Goal: Feedback & Contribution: Leave review/rating

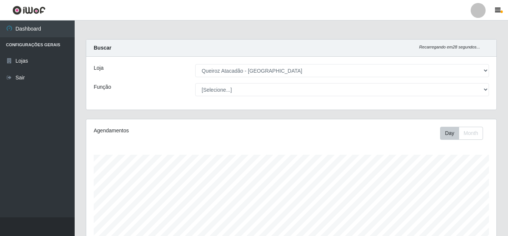
select select "225"
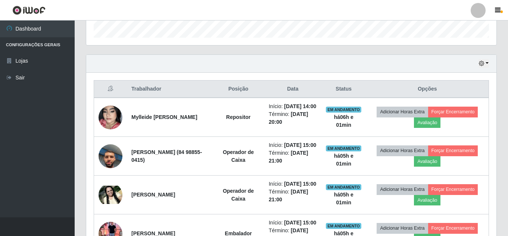
scroll to position [267, 0]
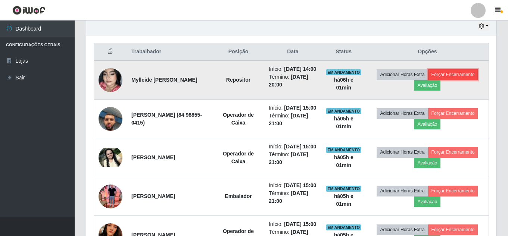
drag, startPoint x: 431, startPoint y: 87, endPoint x: 426, endPoint y: 88, distance: 4.9
click at [428, 80] on button "Forçar Encerramento" at bounding box center [453, 74] width 50 height 10
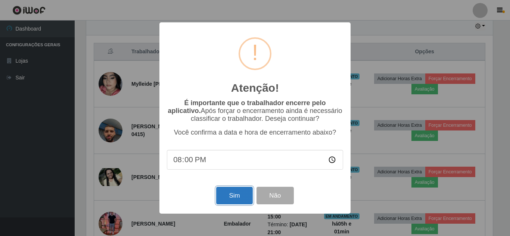
click at [239, 192] on button "Sim" at bounding box center [234, 196] width 36 height 18
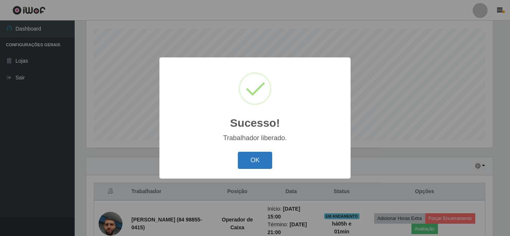
click at [261, 166] on button "OK" at bounding box center [255, 161] width 35 height 18
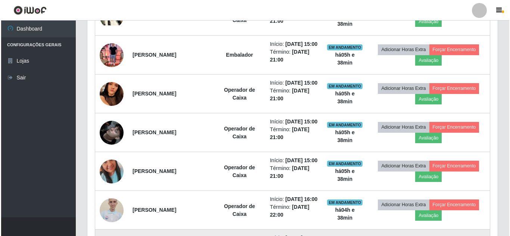
scroll to position [257, 0]
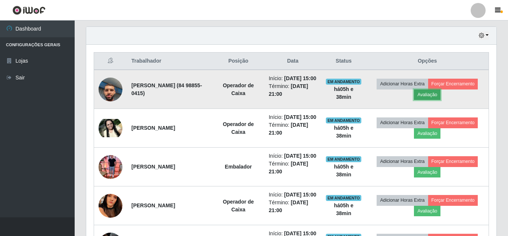
click at [441, 99] on button "Avaliação" at bounding box center [427, 95] width 27 height 10
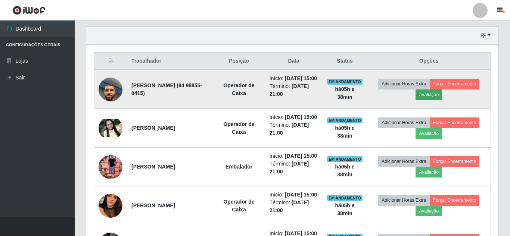
scroll to position [155, 407]
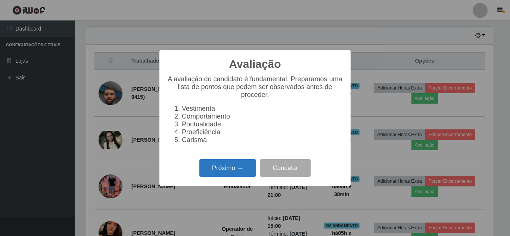
click at [230, 170] on button "Próximo →" at bounding box center [227, 168] width 57 height 18
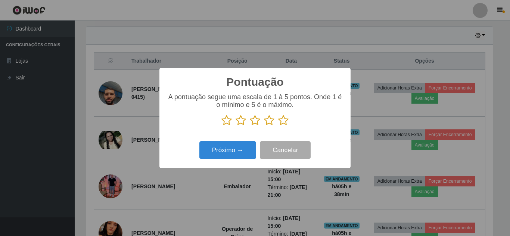
scroll to position [373161, 372909]
click at [283, 119] on icon at bounding box center [283, 120] width 10 height 11
click at [278, 126] on input "radio" at bounding box center [278, 126] width 0 height 0
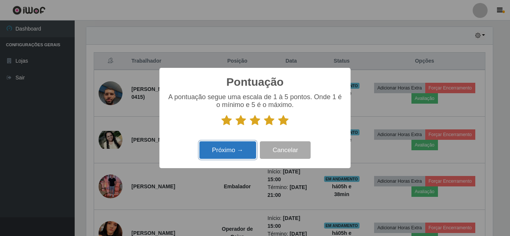
click at [239, 154] on button "Próximo →" at bounding box center [227, 150] width 57 height 18
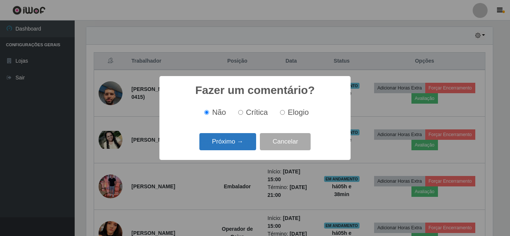
click at [242, 141] on button "Próximo →" at bounding box center [227, 142] width 57 height 18
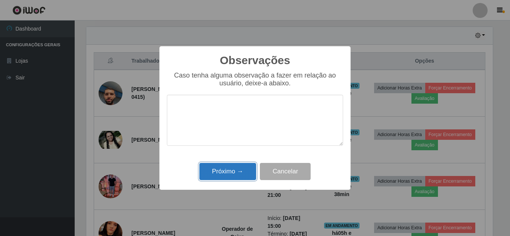
click at [231, 173] on button "Próximo →" at bounding box center [227, 172] width 57 height 18
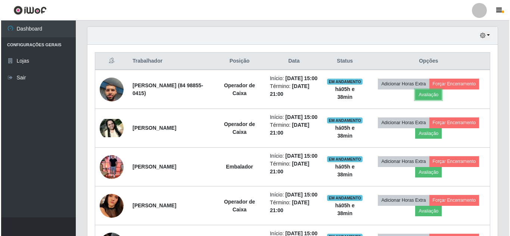
scroll to position [155, 410]
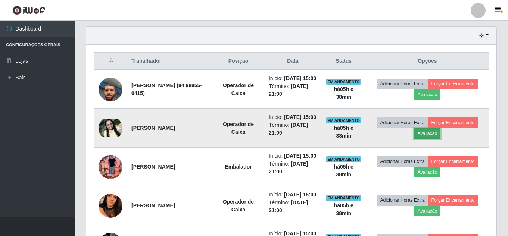
click at [441, 139] on button "Avaliação" at bounding box center [427, 133] width 27 height 10
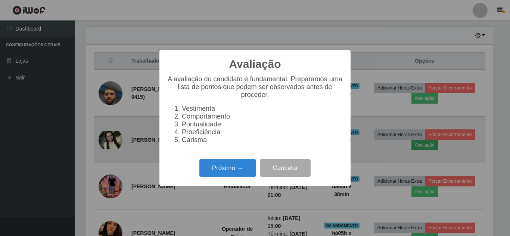
scroll to position [155, 407]
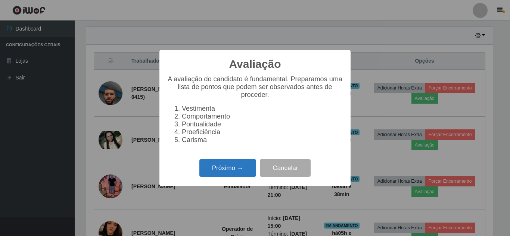
click at [224, 172] on button "Próximo →" at bounding box center [227, 168] width 57 height 18
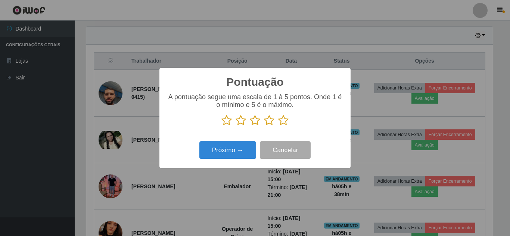
scroll to position [373161, 372909]
click at [285, 121] on icon at bounding box center [283, 120] width 10 height 11
click at [278, 126] on input "radio" at bounding box center [278, 126] width 0 height 0
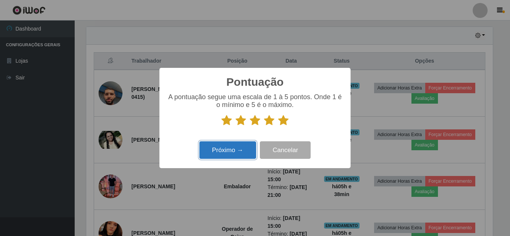
click at [225, 153] on button "Próximo →" at bounding box center [227, 150] width 57 height 18
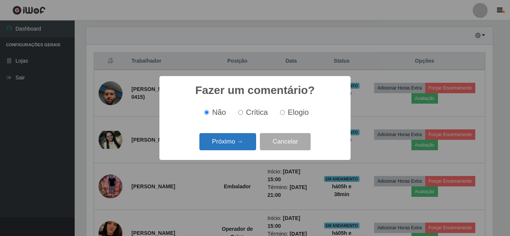
click at [238, 145] on button "Próximo →" at bounding box center [227, 142] width 57 height 18
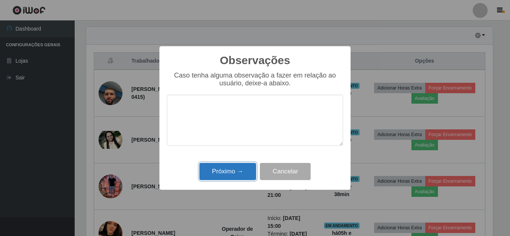
click at [231, 166] on button "Próximo →" at bounding box center [227, 172] width 57 height 18
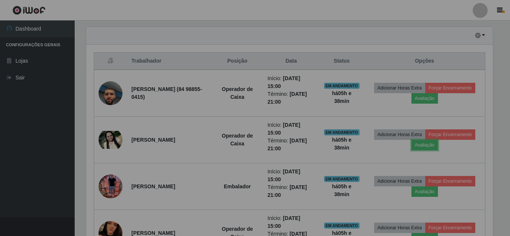
scroll to position [155, 410]
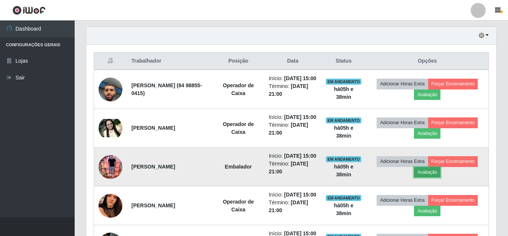
click at [441, 178] on button "Avaliação" at bounding box center [427, 172] width 27 height 10
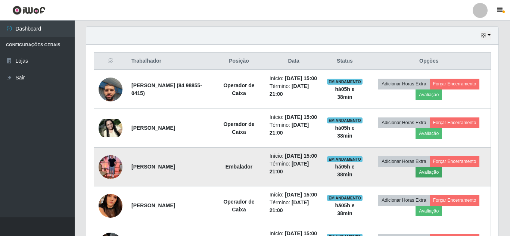
scroll to position [155, 407]
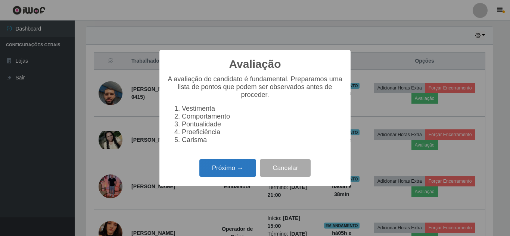
click at [216, 171] on button "Próximo →" at bounding box center [227, 168] width 57 height 18
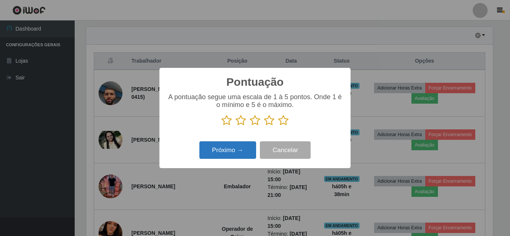
scroll to position [373161, 372909]
click at [281, 124] on icon at bounding box center [283, 120] width 10 height 11
click at [278, 126] on input "radio" at bounding box center [278, 126] width 0 height 0
click at [233, 151] on button "Próximo →" at bounding box center [227, 150] width 57 height 18
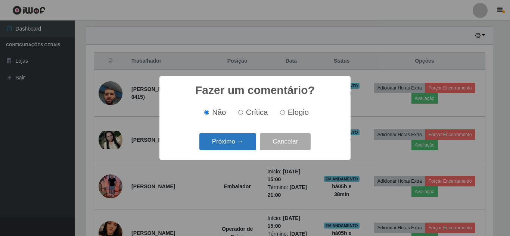
click at [233, 146] on button "Próximo →" at bounding box center [227, 142] width 57 height 18
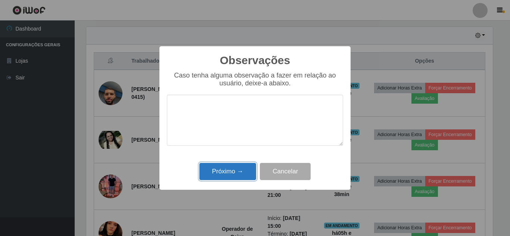
click at [238, 174] on button "Próximo →" at bounding box center [227, 172] width 57 height 18
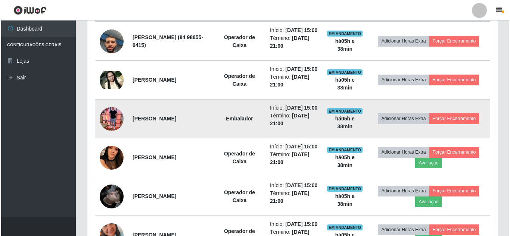
scroll to position [332, 0]
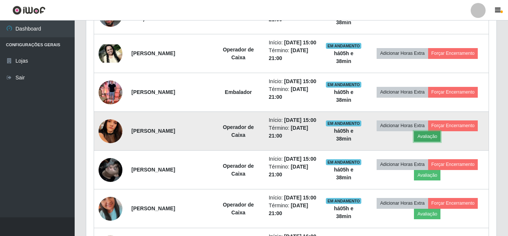
click at [441, 142] on button "Avaliação" at bounding box center [427, 136] width 27 height 10
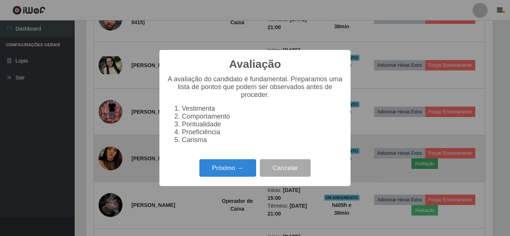
scroll to position [155, 407]
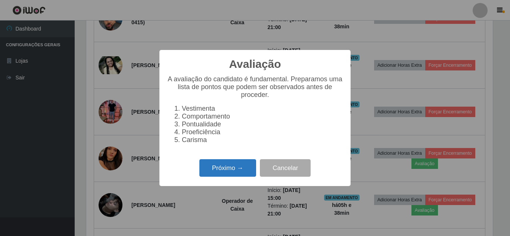
click at [227, 175] on button "Próximo →" at bounding box center [227, 168] width 57 height 18
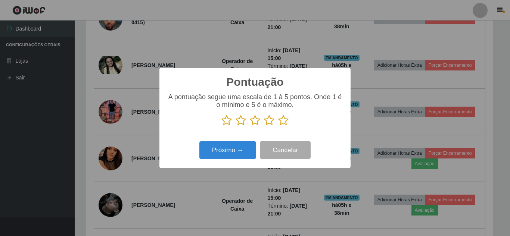
scroll to position [373161, 372909]
click at [283, 121] on icon at bounding box center [283, 120] width 10 height 11
click at [278, 126] on input "radio" at bounding box center [278, 126] width 0 height 0
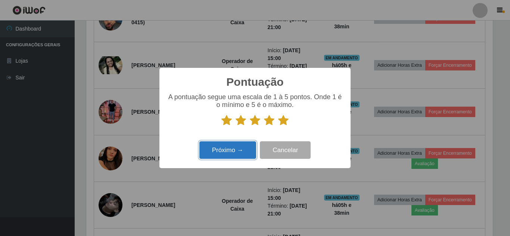
click at [219, 159] on button "Próximo →" at bounding box center [227, 150] width 57 height 18
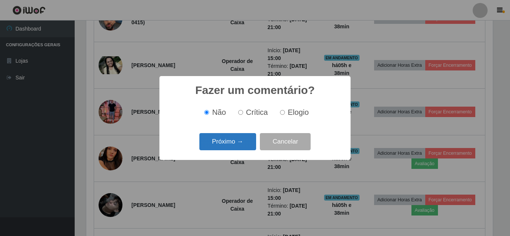
click at [234, 141] on button "Próximo →" at bounding box center [227, 142] width 57 height 18
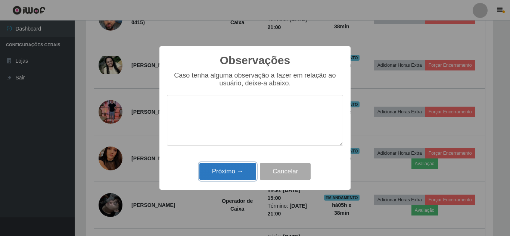
click at [228, 174] on button "Próximo →" at bounding box center [227, 172] width 57 height 18
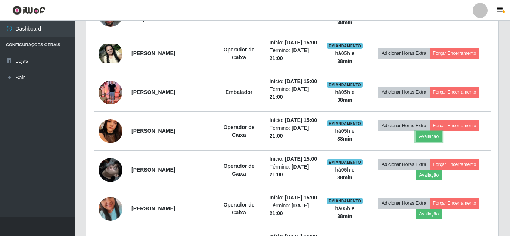
scroll to position [155, 410]
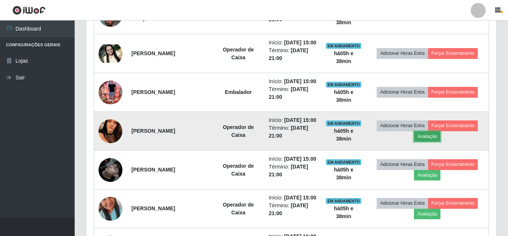
click at [441, 142] on button "Avaliação" at bounding box center [427, 136] width 27 height 10
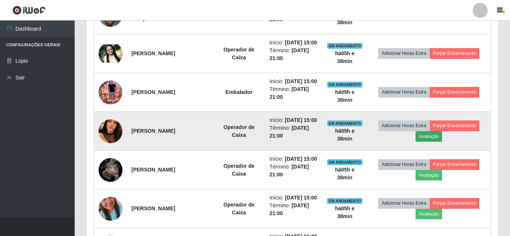
scroll to position [0, 0]
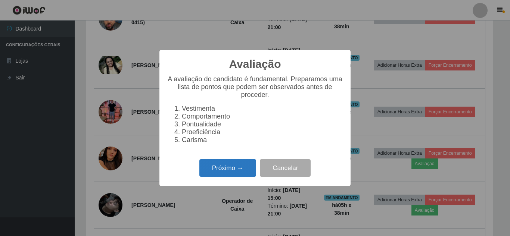
click at [211, 174] on button "Próximo →" at bounding box center [227, 168] width 57 height 18
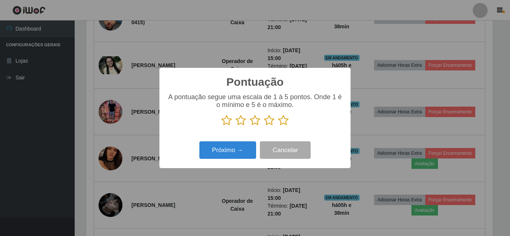
click at [284, 124] on icon at bounding box center [283, 120] width 10 height 11
click at [278, 126] on input "radio" at bounding box center [278, 126] width 0 height 0
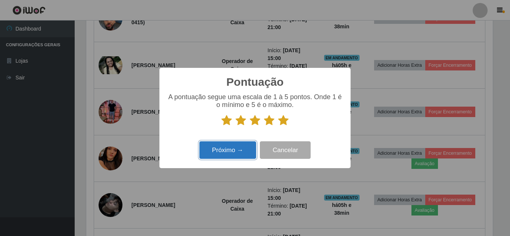
click at [228, 153] on button "Próximo →" at bounding box center [227, 150] width 57 height 18
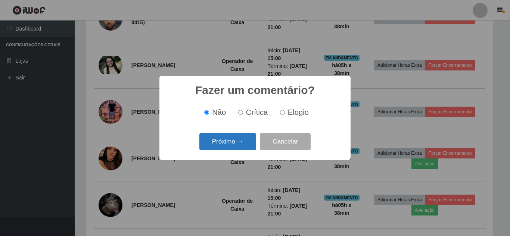
click at [231, 141] on button "Próximo →" at bounding box center [227, 142] width 57 height 18
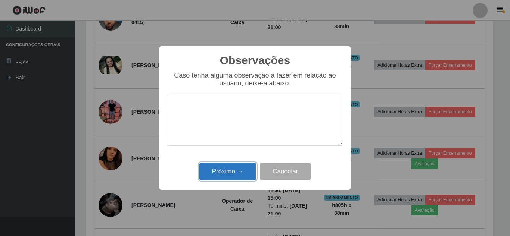
click at [232, 179] on button "Próximo →" at bounding box center [227, 172] width 57 height 18
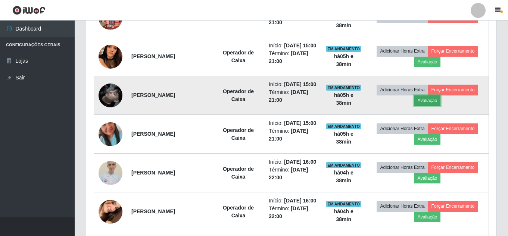
click at [441, 106] on button "Avaliação" at bounding box center [427, 101] width 27 height 10
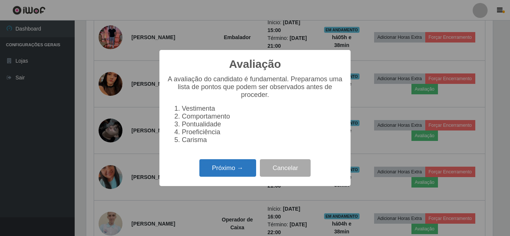
click at [233, 170] on button "Próximo →" at bounding box center [227, 168] width 57 height 18
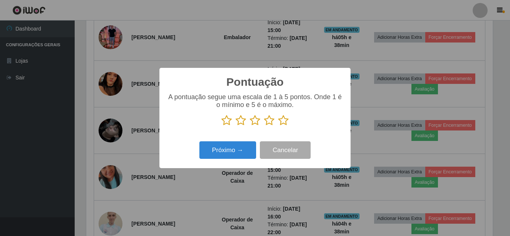
click at [283, 122] on icon at bounding box center [283, 120] width 10 height 11
click at [278, 126] on input "radio" at bounding box center [278, 126] width 0 height 0
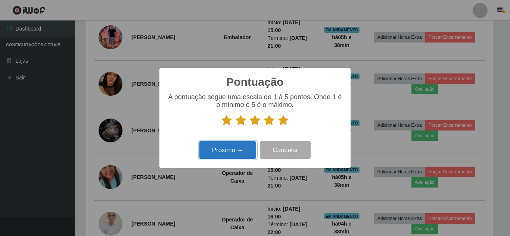
click at [229, 151] on button "Próximo →" at bounding box center [227, 150] width 57 height 18
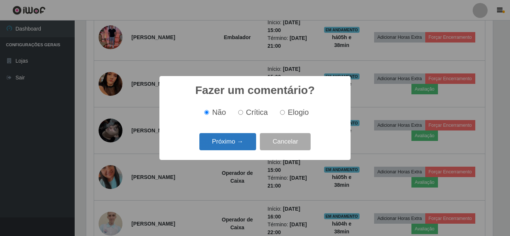
click at [250, 143] on button "Próximo →" at bounding box center [227, 142] width 57 height 18
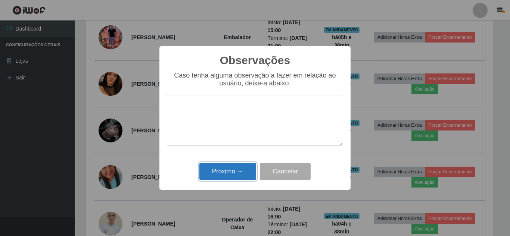
click at [234, 172] on button "Próximo →" at bounding box center [227, 172] width 57 height 18
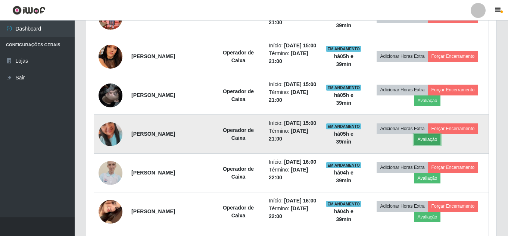
click at [441, 145] on button "Avaliação" at bounding box center [427, 139] width 27 height 10
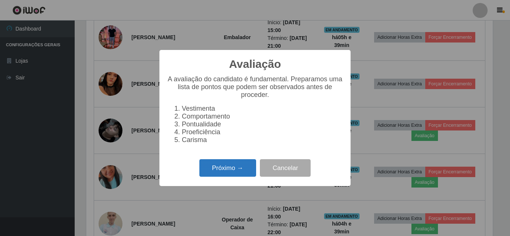
click at [232, 177] on button "Próximo →" at bounding box center [227, 168] width 57 height 18
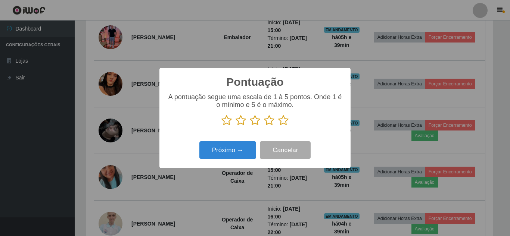
click at [282, 121] on icon at bounding box center [283, 120] width 10 height 11
click at [278, 126] on input "radio" at bounding box center [278, 126] width 0 height 0
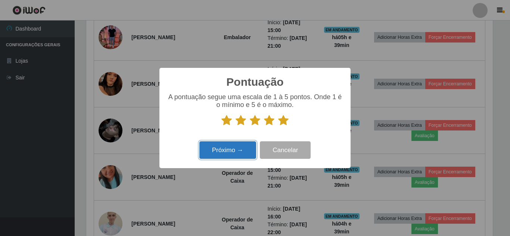
click at [213, 153] on button "Próximo →" at bounding box center [227, 150] width 57 height 18
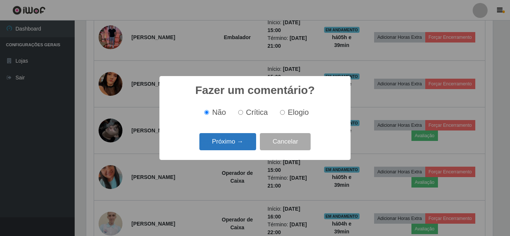
click at [221, 141] on button "Próximo →" at bounding box center [227, 142] width 57 height 18
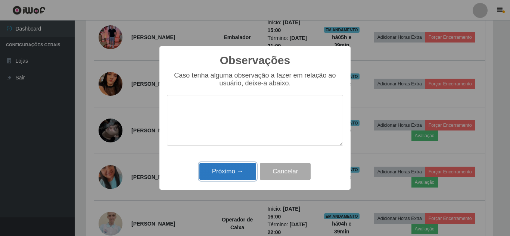
click at [232, 173] on button "Próximo →" at bounding box center [227, 172] width 57 height 18
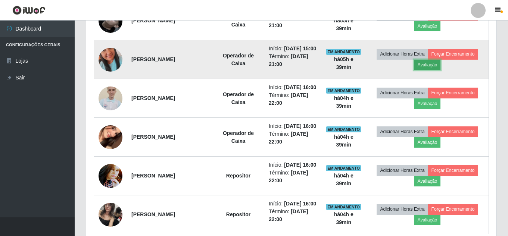
click at [441, 70] on button "Avaliação" at bounding box center [427, 65] width 27 height 10
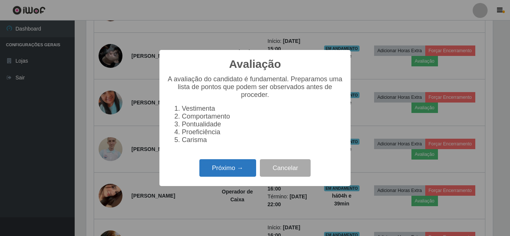
click at [230, 175] on button "Próximo →" at bounding box center [227, 168] width 57 height 18
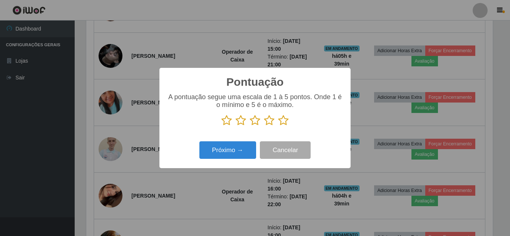
click at [283, 124] on icon at bounding box center [283, 120] width 10 height 11
click at [278, 126] on input "radio" at bounding box center [278, 126] width 0 height 0
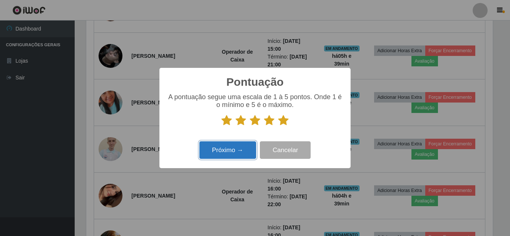
click at [238, 153] on button "Próximo →" at bounding box center [227, 150] width 57 height 18
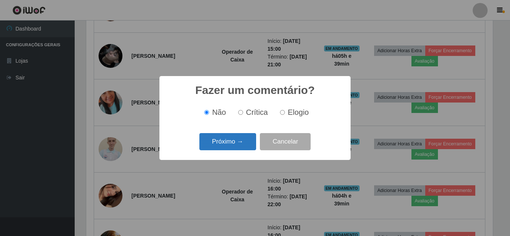
click at [236, 144] on button "Próximo →" at bounding box center [227, 142] width 57 height 18
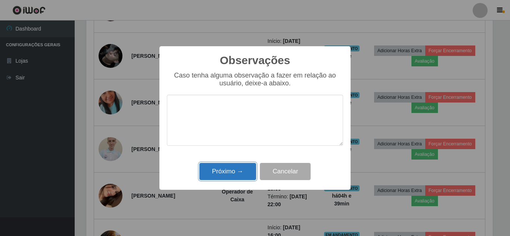
click at [227, 174] on button "Próximo →" at bounding box center [227, 172] width 57 height 18
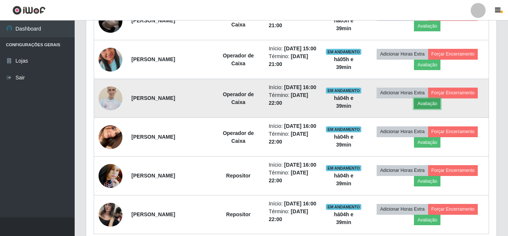
click at [441, 109] on button "Avaliação" at bounding box center [427, 104] width 27 height 10
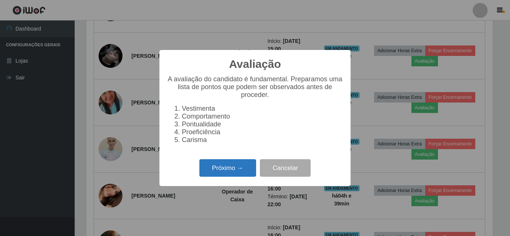
click at [240, 171] on button "Próximo →" at bounding box center [227, 168] width 57 height 18
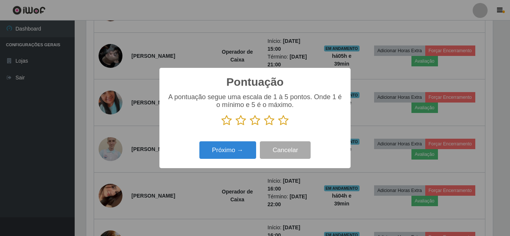
click at [281, 123] on icon at bounding box center [283, 120] width 10 height 11
click at [278, 126] on input "radio" at bounding box center [278, 126] width 0 height 0
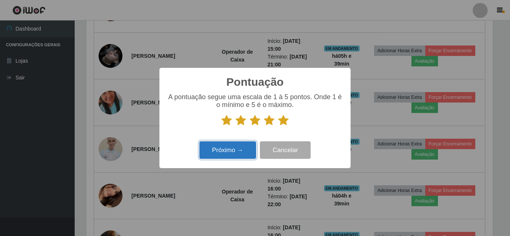
click at [236, 153] on button "Próximo →" at bounding box center [227, 150] width 57 height 18
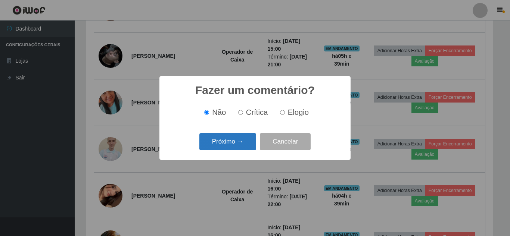
click at [234, 142] on button "Próximo →" at bounding box center [227, 142] width 57 height 18
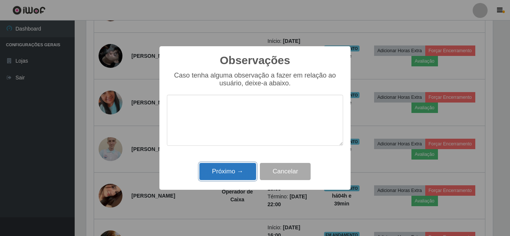
click at [222, 172] on button "Próximo →" at bounding box center [227, 172] width 57 height 18
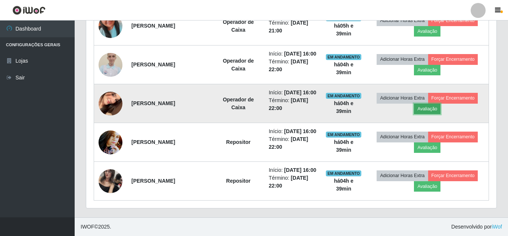
click at [441, 114] on button "Avaliação" at bounding box center [427, 109] width 27 height 10
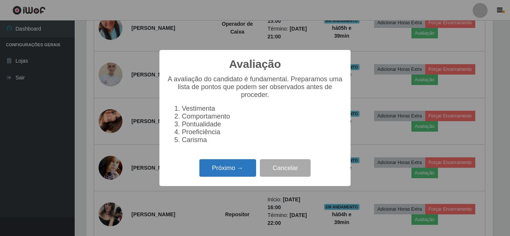
click at [238, 172] on button "Próximo →" at bounding box center [227, 168] width 57 height 18
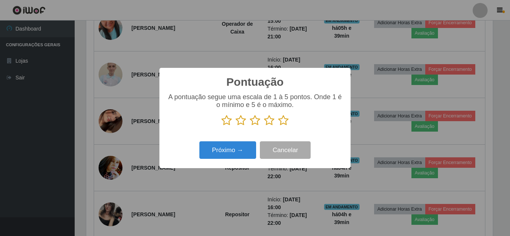
click at [288, 123] on icon at bounding box center [283, 120] width 10 height 11
click at [278, 126] on input "radio" at bounding box center [278, 126] width 0 height 0
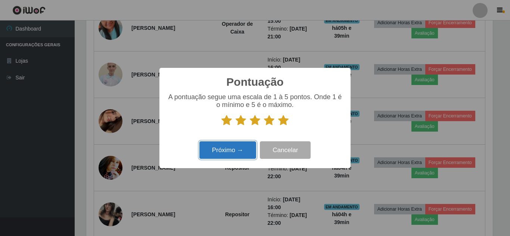
click at [234, 153] on button "Próximo →" at bounding box center [227, 150] width 57 height 18
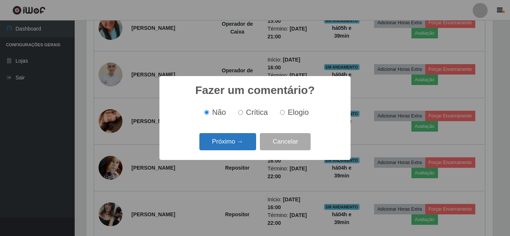
click at [233, 144] on button "Próximo →" at bounding box center [227, 142] width 57 height 18
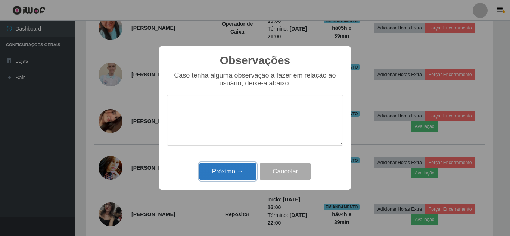
click at [219, 172] on button "Próximo →" at bounding box center [227, 172] width 57 height 18
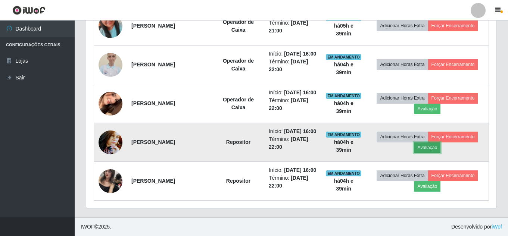
click at [441, 153] on button "Avaliação" at bounding box center [427, 148] width 27 height 10
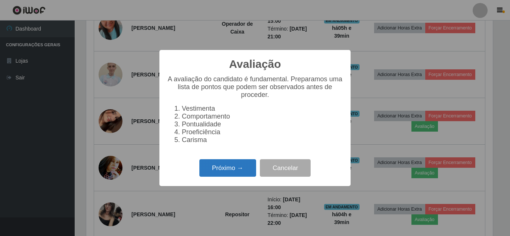
click at [234, 172] on button "Próximo →" at bounding box center [227, 168] width 57 height 18
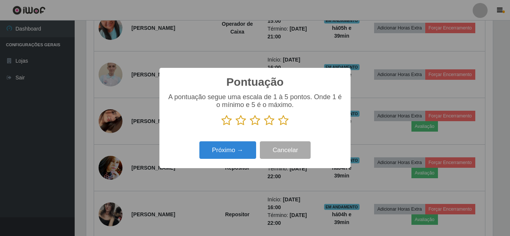
click at [282, 122] on icon at bounding box center [283, 120] width 10 height 11
click at [278, 126] on input "radio" at bounding box center [278, 126] width 0 height 0
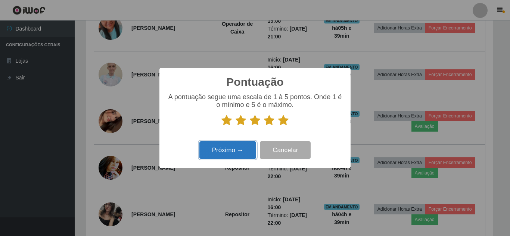
click at [234, 148] on button "Próximo →" at bounding box center [227, 150] width 57 height 18
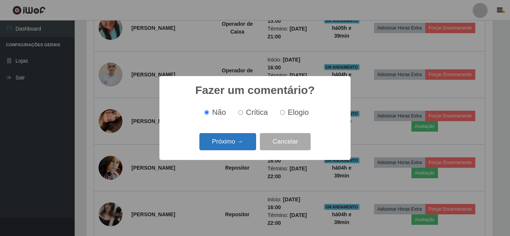
click at [234, 147] on button "Próximo →" at bounding box center [227, 142] width 57 height 18
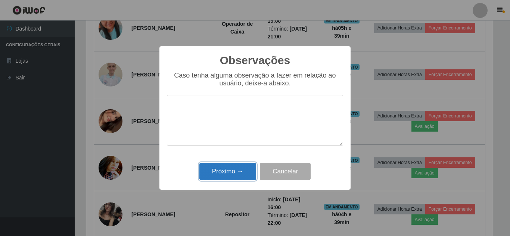
click at [230, 170] on button "Próximo →" at bounding box center [227, 172] width 57 height 18
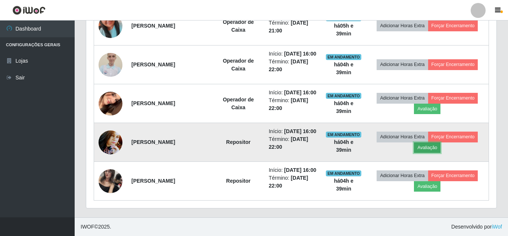
click at [441, 153] on button "Avaliação" at bounding box center [427, 148] width 27 height 10
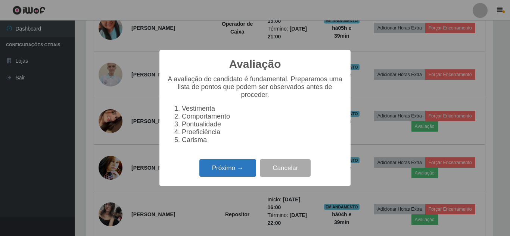
click at [232, 174] on button "Próximo →" at bounding box center [227, 168] width 57 height 18
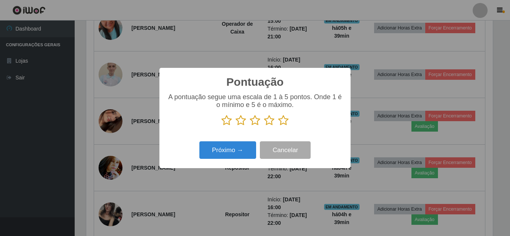
click at [284, 122] on icon at bounding box center [283, 120] width 10 height 11
click at [278, 126] on input "radio" at bounding box center [278, 126] width 0 height 0
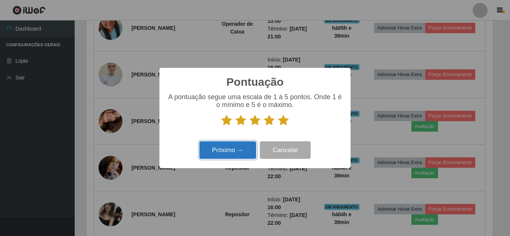
click at [223, 153] on button "Próximo →" at bounding box center [227, 150] width 57 height 18
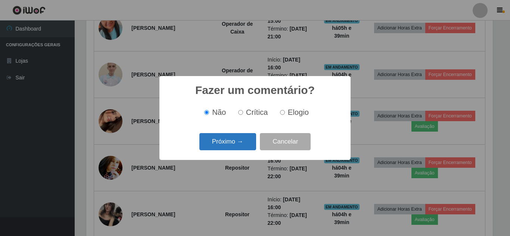
click at [226, 147] on button "Próximo →" at bounding box center [227, 142] width 57 height 18
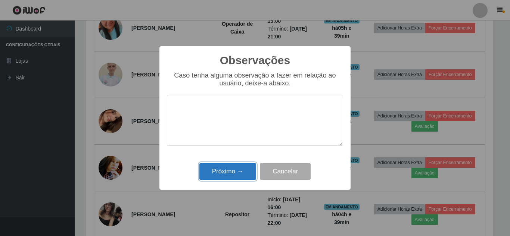
click at [230, 176] on button "Próximo →" at bounding box center [227, 172] width 57 height 18
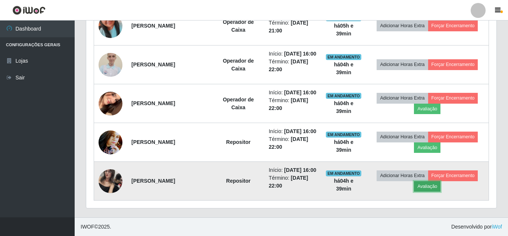
click at [441, 181] on button "Avaliação" at bounding box center [427, 186] width 27 height 10
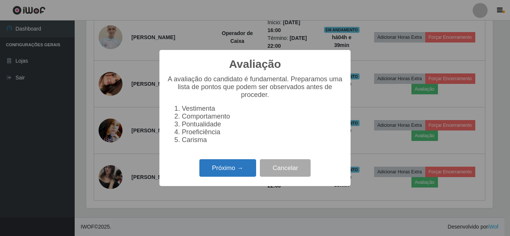
click at [227, 170] on button "Próximo →" at bounding box center [227, 168] width 57 height 18
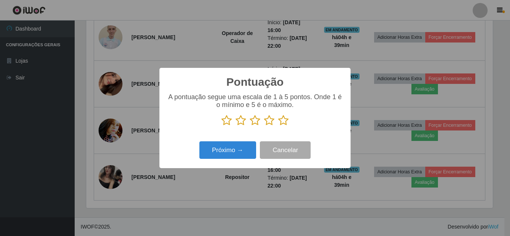
drag, startPoint x: 283, startPoint y: 123, endPoint x: 262, endPoint y: 129, distance: 21.7
click at [282, 123] on icon at bounding box center [283, 120] width 10 height 11
click at [278, 126] on input "radio" at bounding box center [278, 126] width 0 height 0
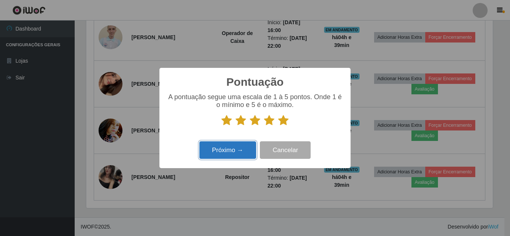
click at [231, 152] on button "Próximo →" at bounding box center [227, 150] width 57 height 18
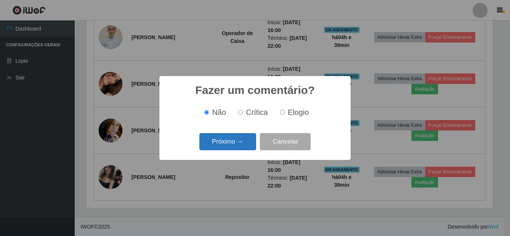
click at [236, 144] on button "Próximo →" at bounding box center [227, 142] width 57 height 18
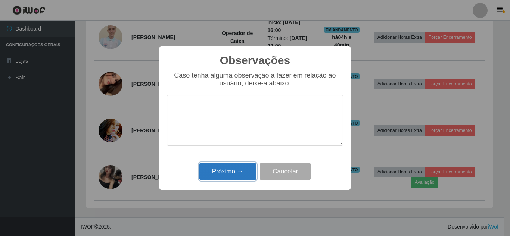
click at [231, 172] on button "Próximo →" at bounding box center [227, 172] width 57 height 18
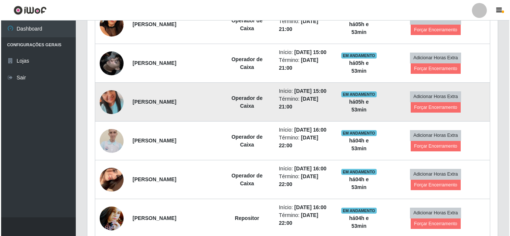
scroll to position [448, 0]
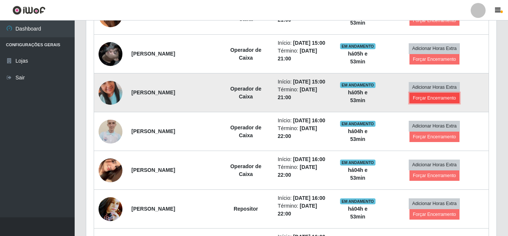
click at [433, 103] on button "Forçar Encerramento" at bounding box center [435, 98] width 50 height 10
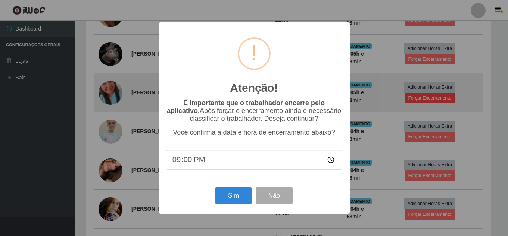
scroll to position [155, 407]
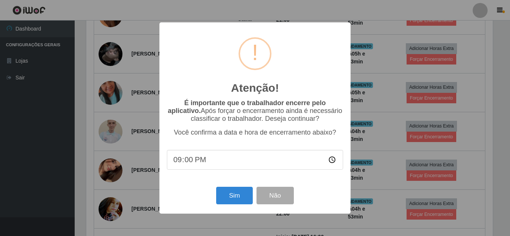
click at [133, 156] on div "Atenção! × É importante que o trabalhador encerre pelo aplicativo. Após forçar …" at bounding box center [255, 118] width 510 height 236
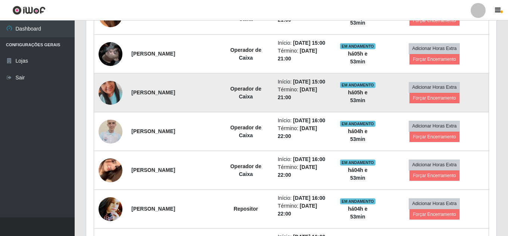
scroll to position [155, 410]
click at [435, 103] on button "Forçar Encerramento" at bounding box center [435, 98] width 50 height 10
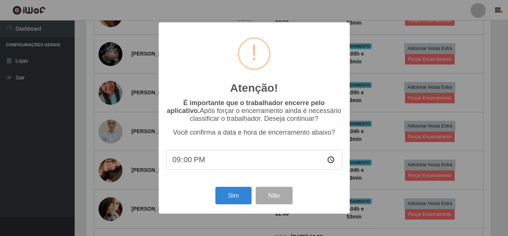
scroll to position [155, 407]
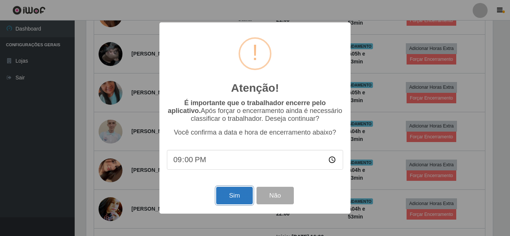
click at [243, 197] on button "Sim" at bounding box center [234, 196] width 36 height 18
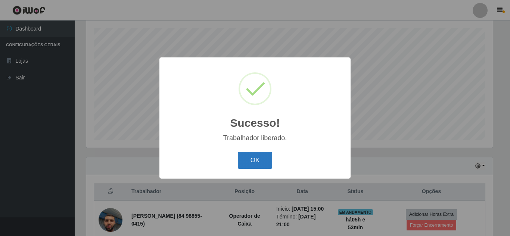
click at [253, 160] on button "OK" at bounding box center [255, 161] width 35 height 18
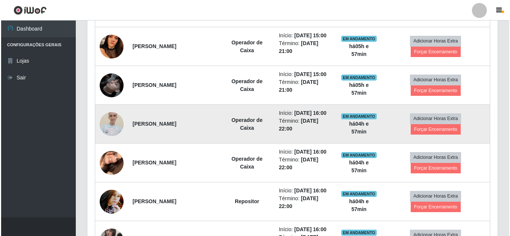
scroll to position [425, 0]
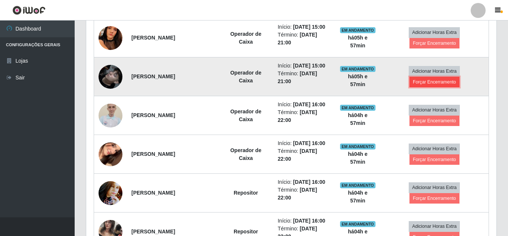
click at [441, 87] on button "Forçar Encerramento" at bounding box center [435, 82] width 50 height 10
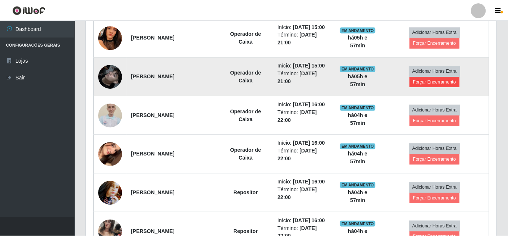
scroll to position [155, 407]
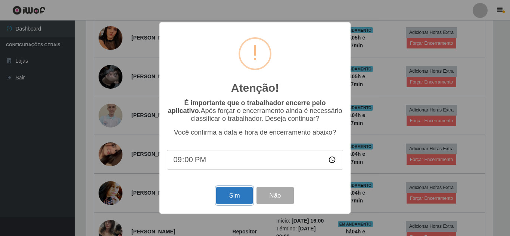
click at [242, 198] on button "Sim" at bounding box center [234, 196] width 36 height 18
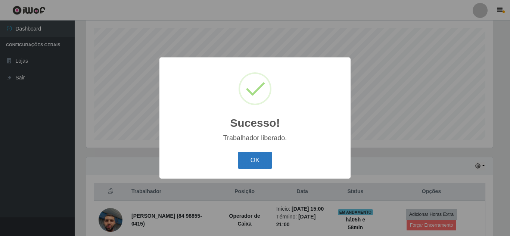
click at [257, 161] on button "OK" at bounding box center [255, 161] width 35 height 18
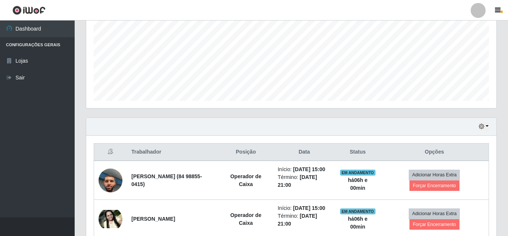
scroll to position [201, 0]
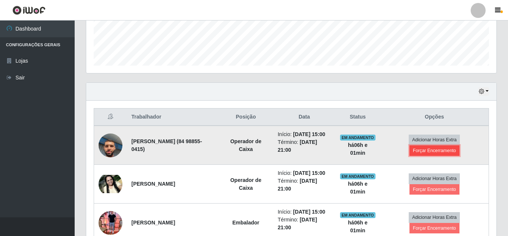
click at [448, 156] on button "Forçar Encerramento" at bounding box center [435, 151] width 50 height 10
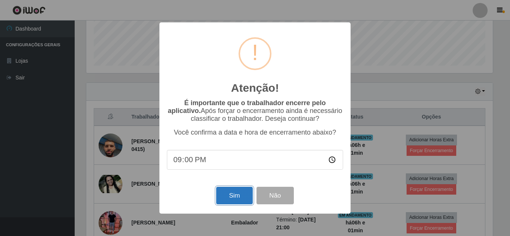
click at [226, 196] on button "Sim" at bounding box center [234, 196] width 36 height 18
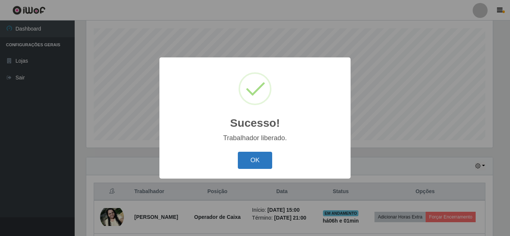
click at [267, 161] on button "OK" at bounding box center [255, 161] width 35 height 18
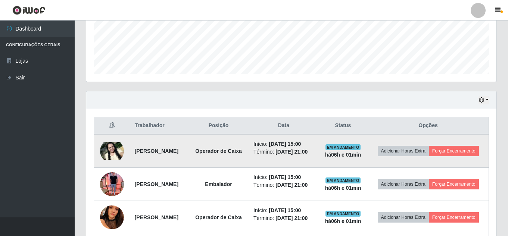
scroll to position [201, 0]
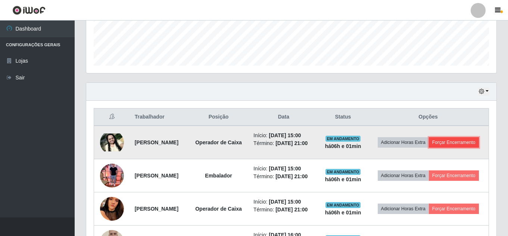
click at [434, 148] on button "Forçar Encerramento" at bounding box center [454, 142] width 50 height 10
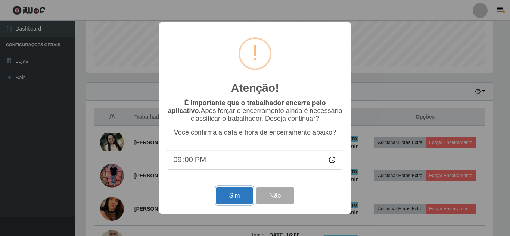
click at [241, 199] on button "Sim" at bounding box center [234, 196] width 36 height 18
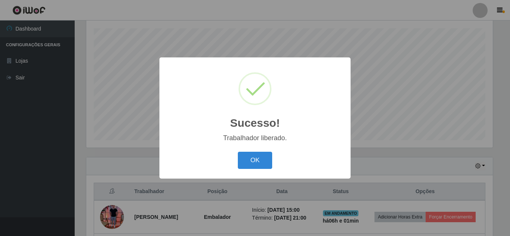
click at [236, 168] on div "OK Cancel" at bounding box center [255, 160] width 176 height 21
click at [244, 164] on button "OK" at bounding box center [255, 161] width 35 height 18
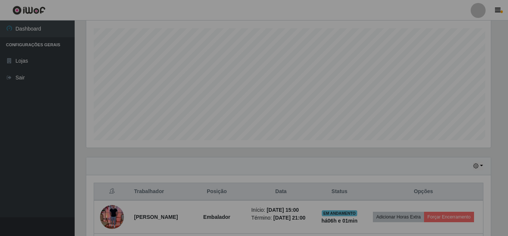
scroll to position [155, 410]
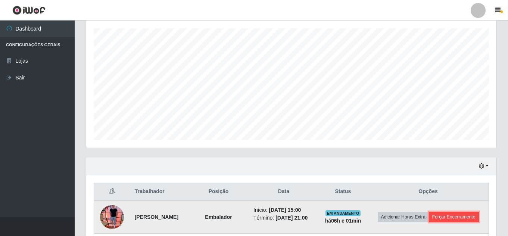
click at [429, 222] on button "Forçar Encerramento" at bounding box center [454, 217] width 50 height 10
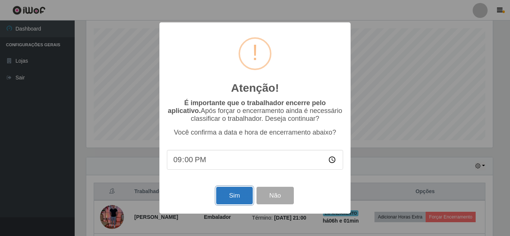
click at [241, 197] on button "Sim" at bounding box center [234, 196] width 36 height 18
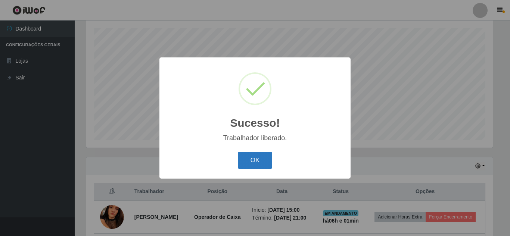
click at [257, 165] on button "OK" at bounding box center [255, 161] width 35 height 18
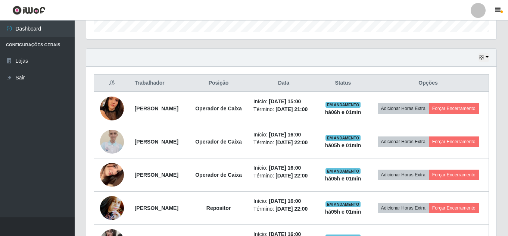
scroll to position [239, 0]
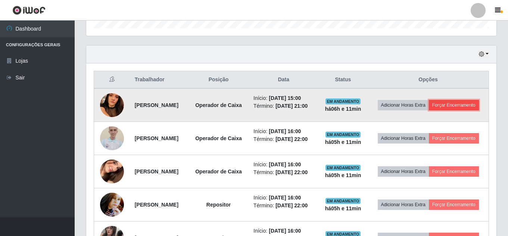
click at [433, 111] on button "Forçar Encerramento" at bounding box center [454, 105] width 50 height 10
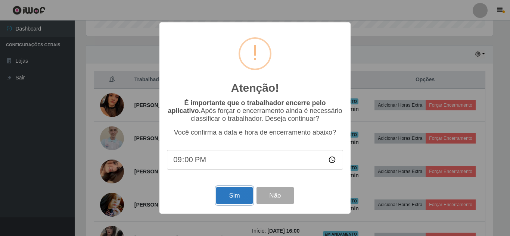
click at [235, 196] on button "Sim" at bounding box center [234, 196] width 36 height 18
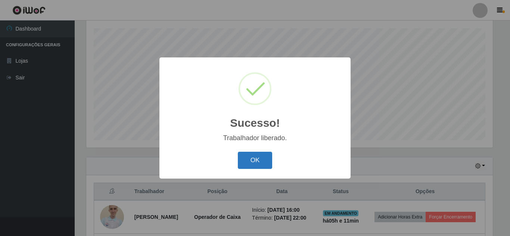
click at [258, 156] on button "OK" at bounding box center [255, 161] width 35 height 18
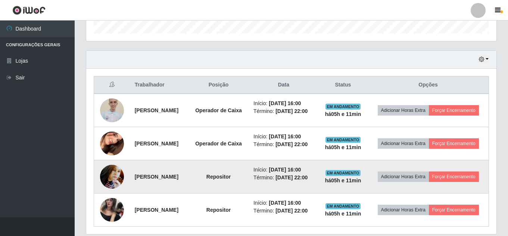
scroll to position [276, 0]
